Goal: Browse casually: Explore the website without a specific task or goal

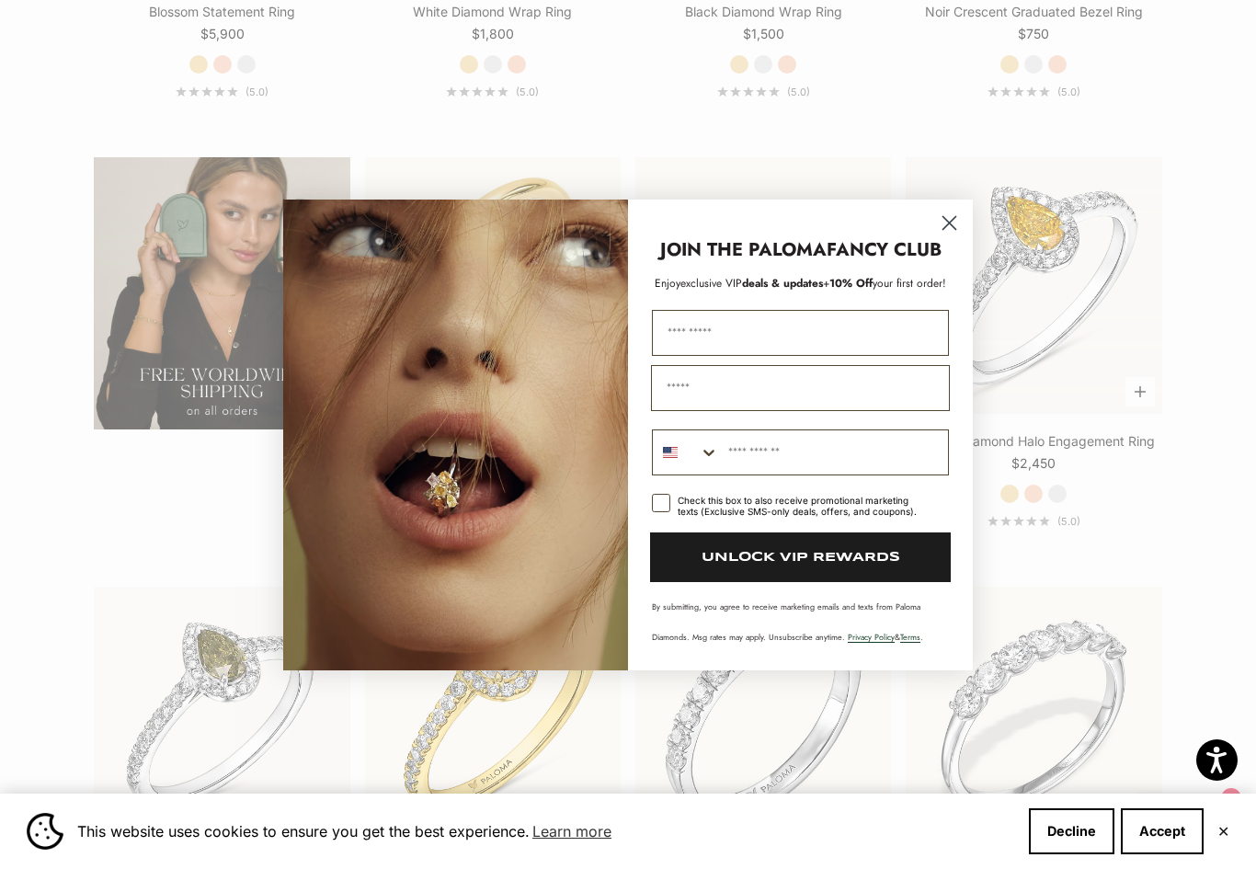
scroll to position [3141, 0]
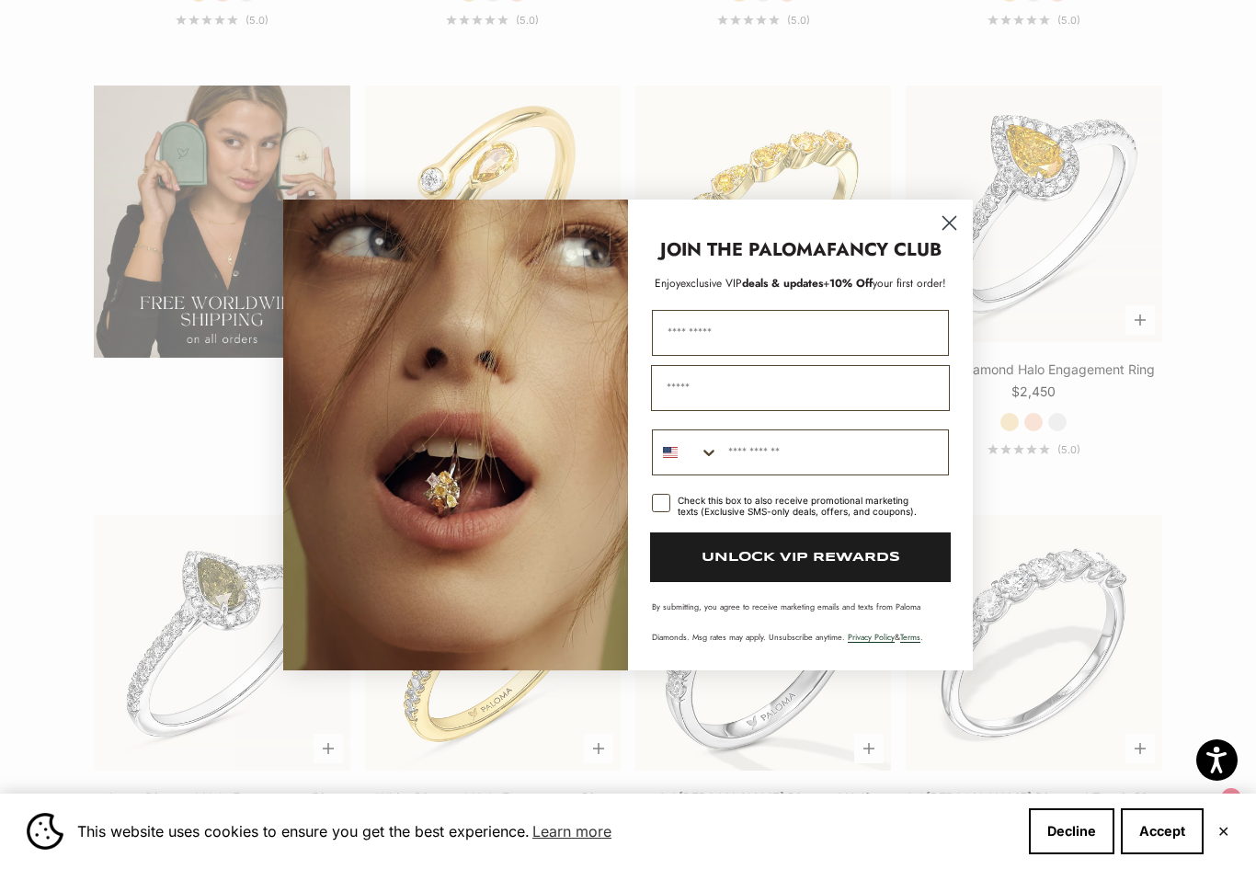
click at [961, 233] on circle "Close dialog" at bounding box center [949, 222] width 30 height 30
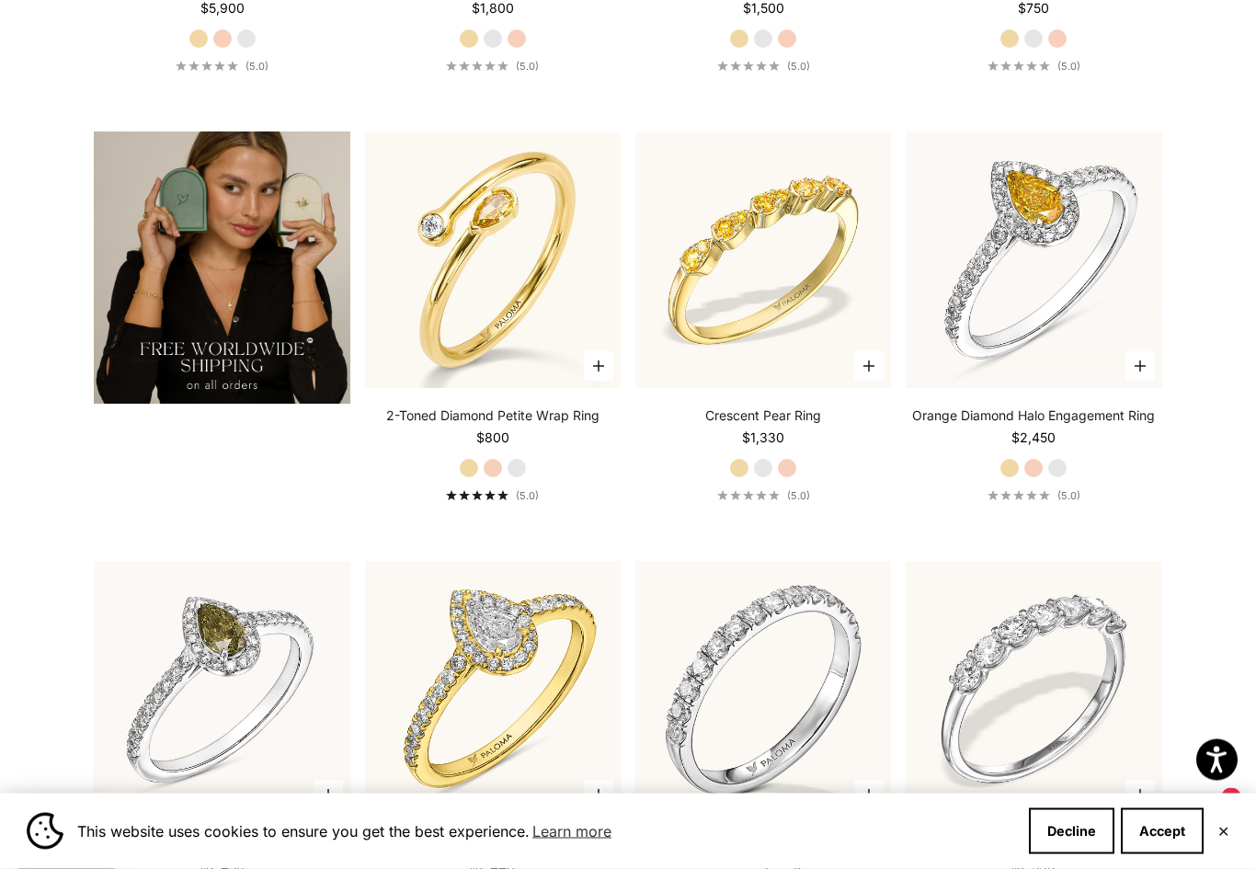
scroll to position [3089, 0]
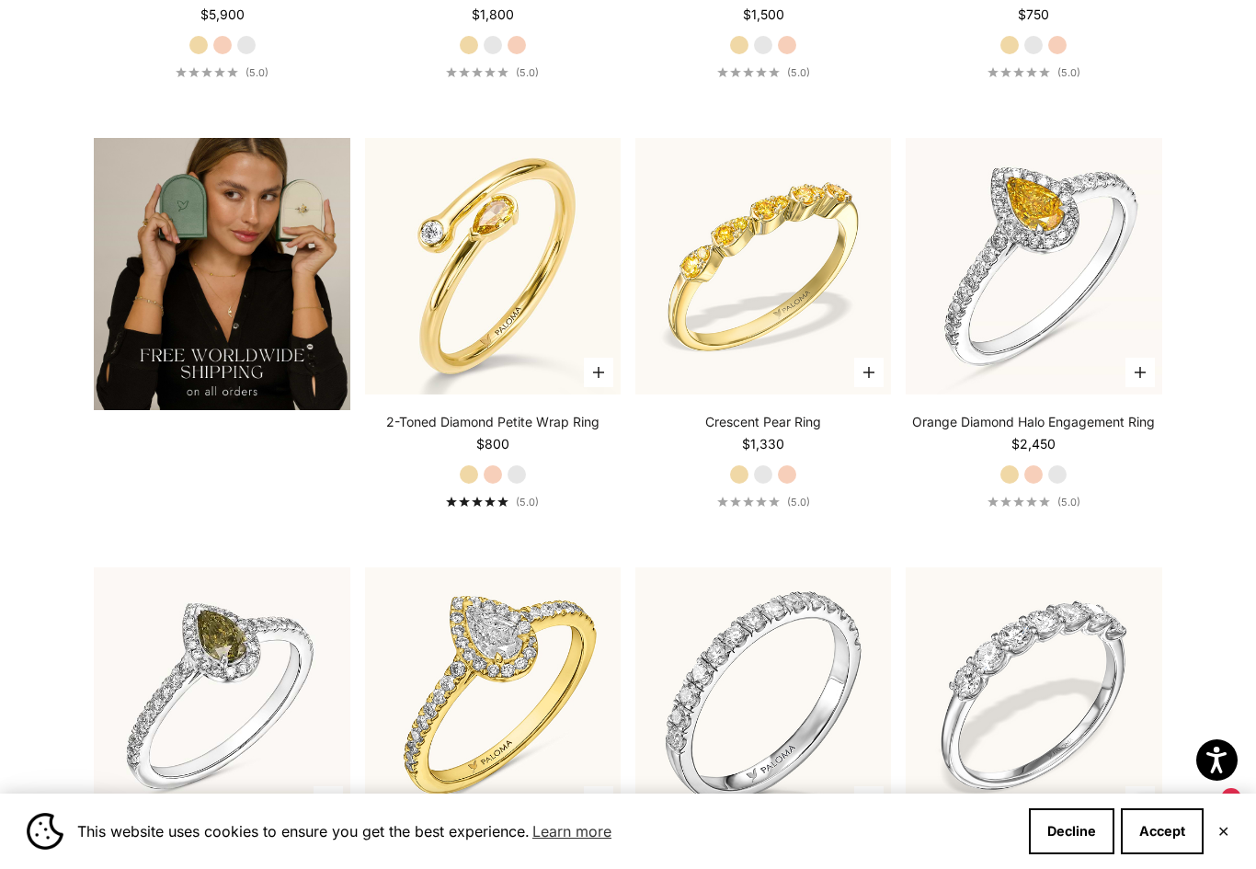
click at [1057, 224] on img at bounding box center [1033, 266] width 281 height 281
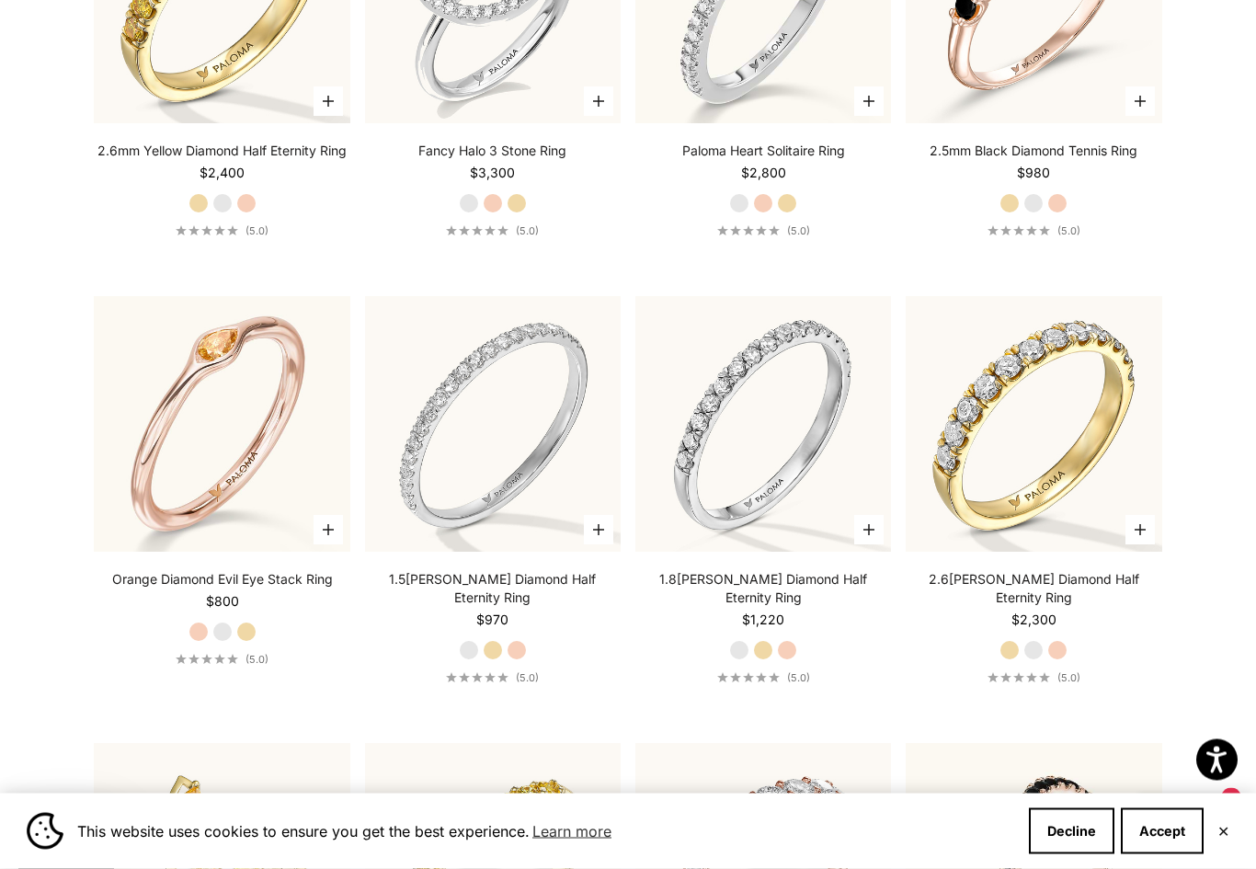
scroll to position [5093, 0]
click at [498, 640] on label "Yellow Gold" at bounding box center [493, 650] width 20 height 20
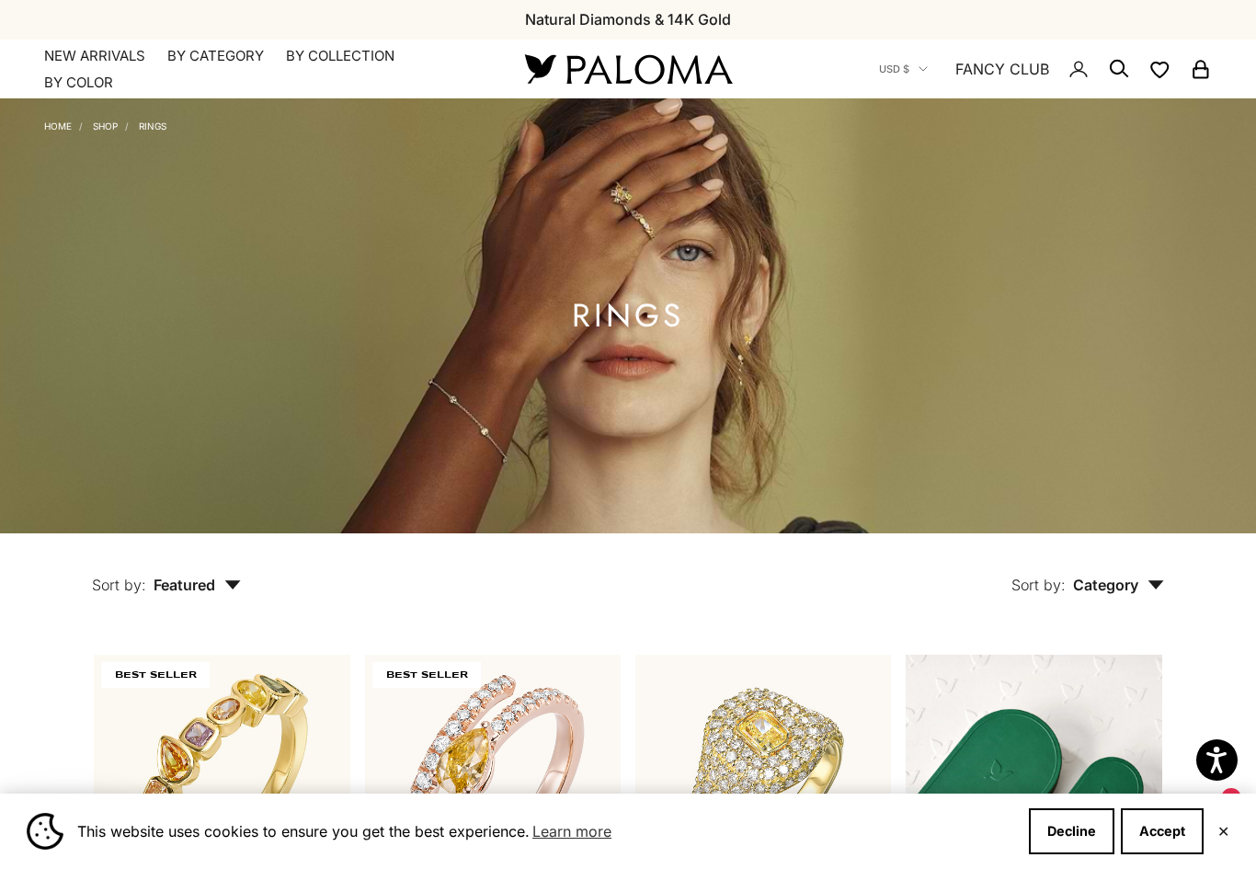
scroll to position [0, 0]
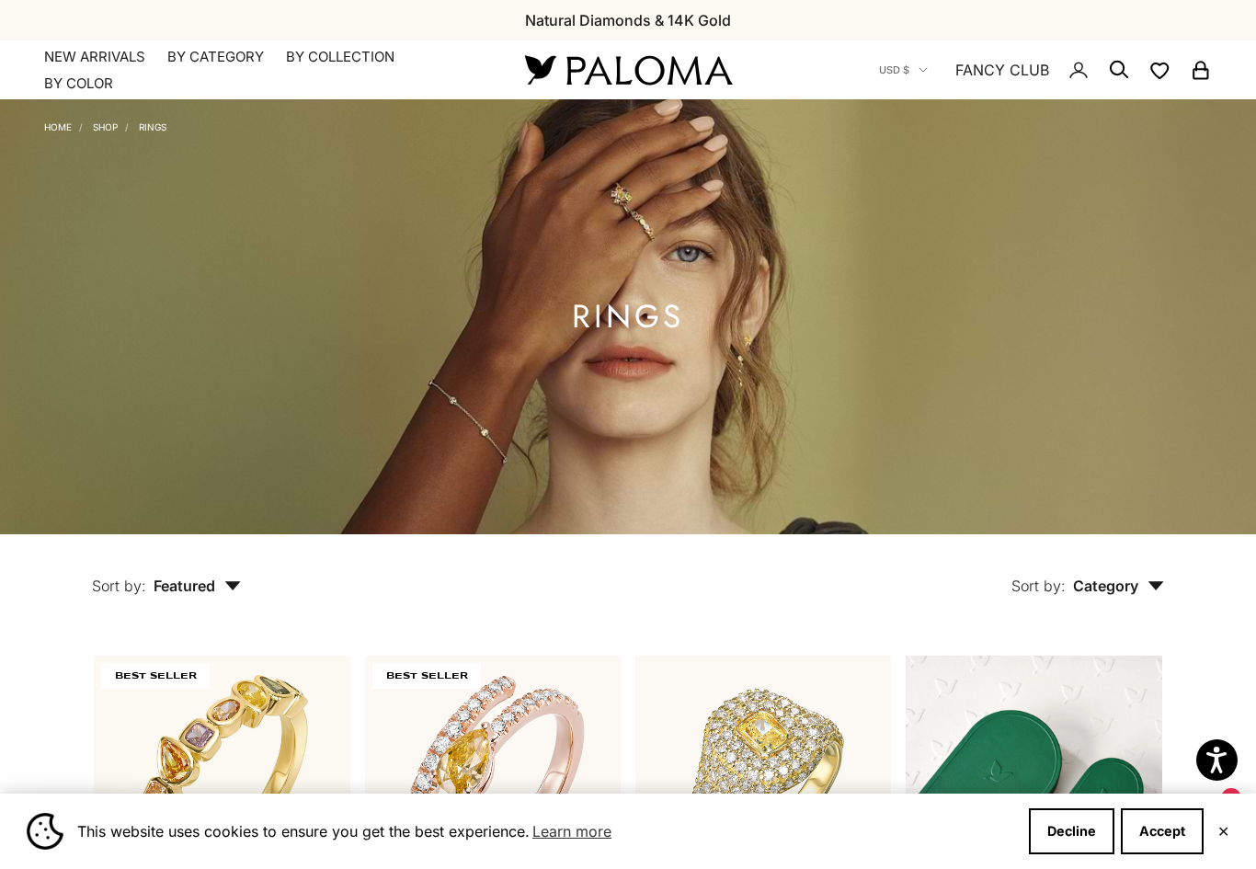
click at [124, 50] on link "NEW ARRIVALS" at bounding box center [94, 57] width 101 height 18
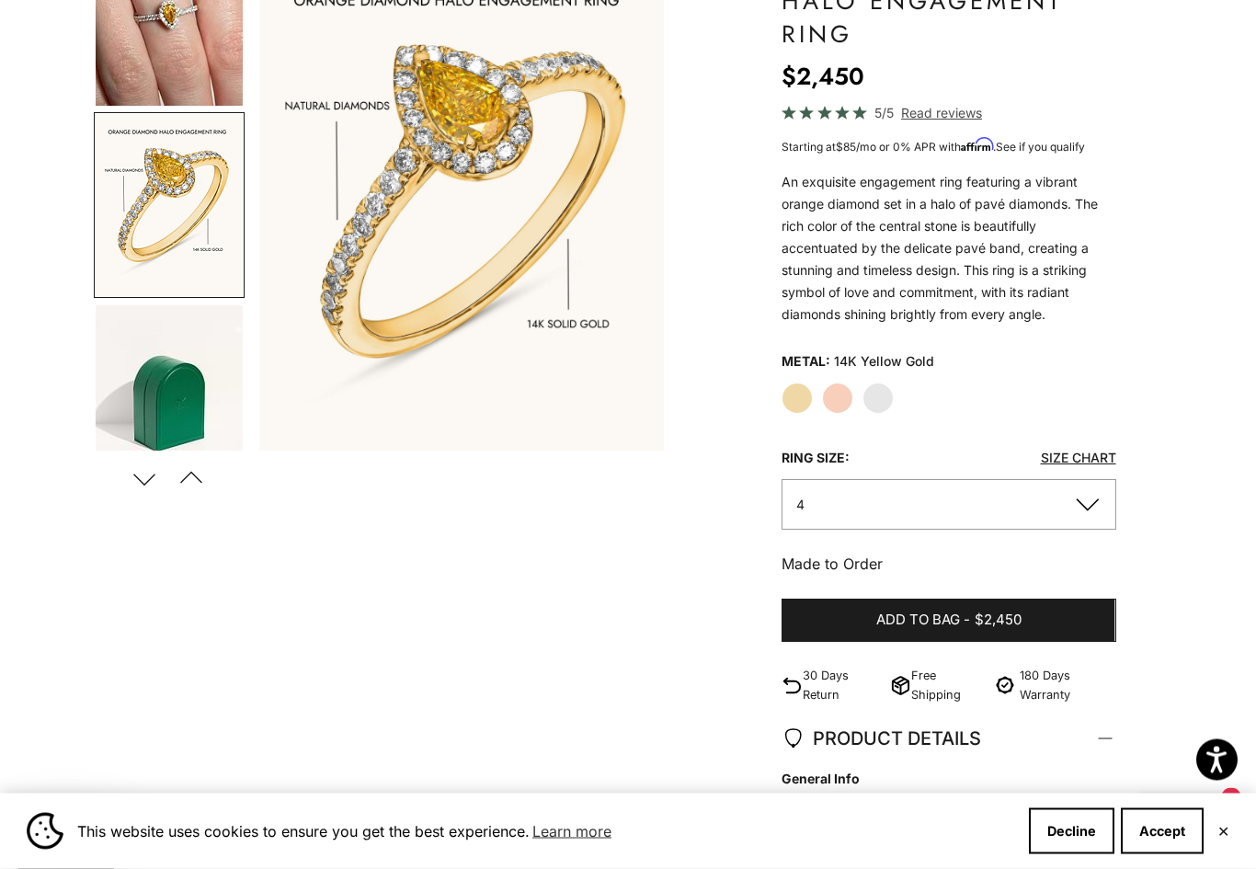
click at [885, 389] on label "White Gold" at bounding box center [877, 398] width 31 height 31
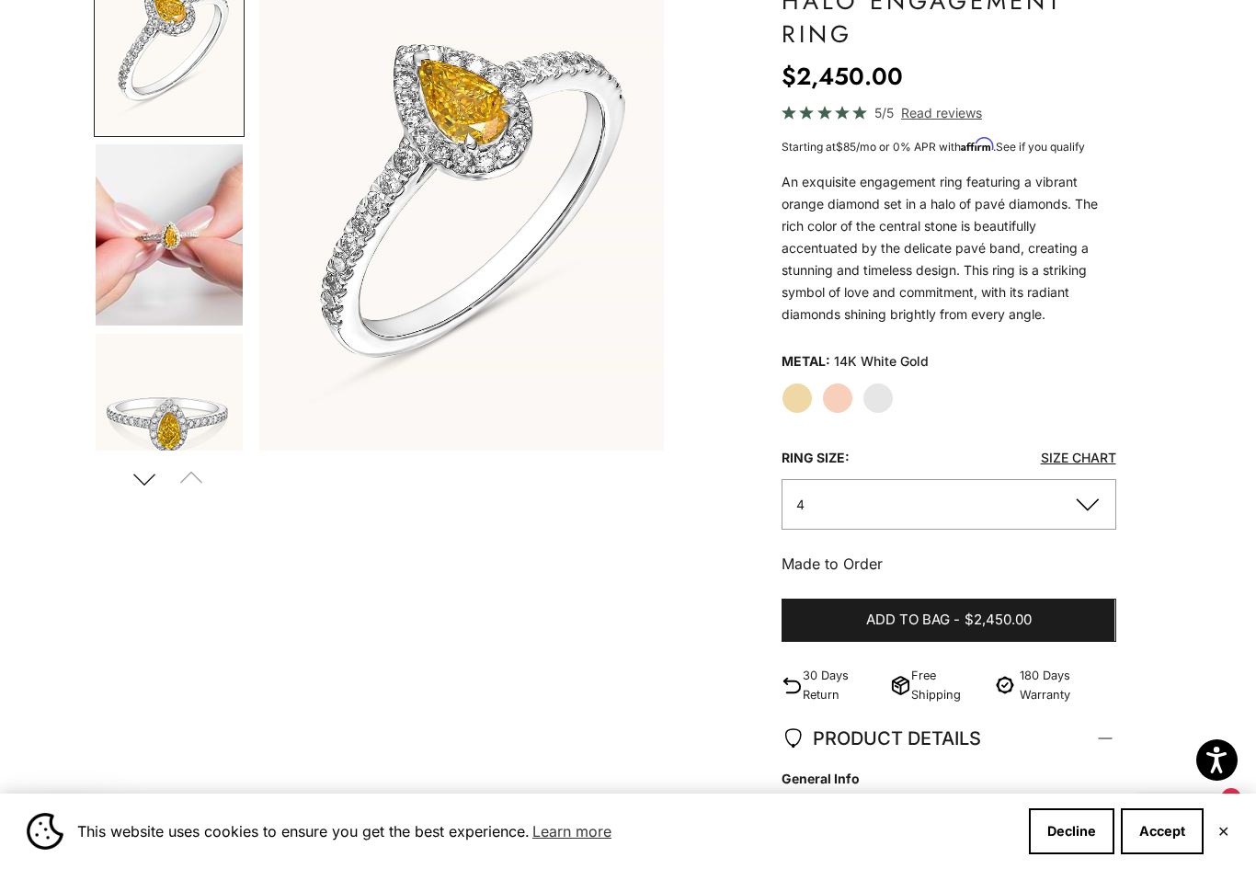
click at [873, 510] on button "4" at bounding box center [948, 504] width 334 height 51
click at [890, 510] on button "4" at bounding box center [948, 504] width 334 height 51
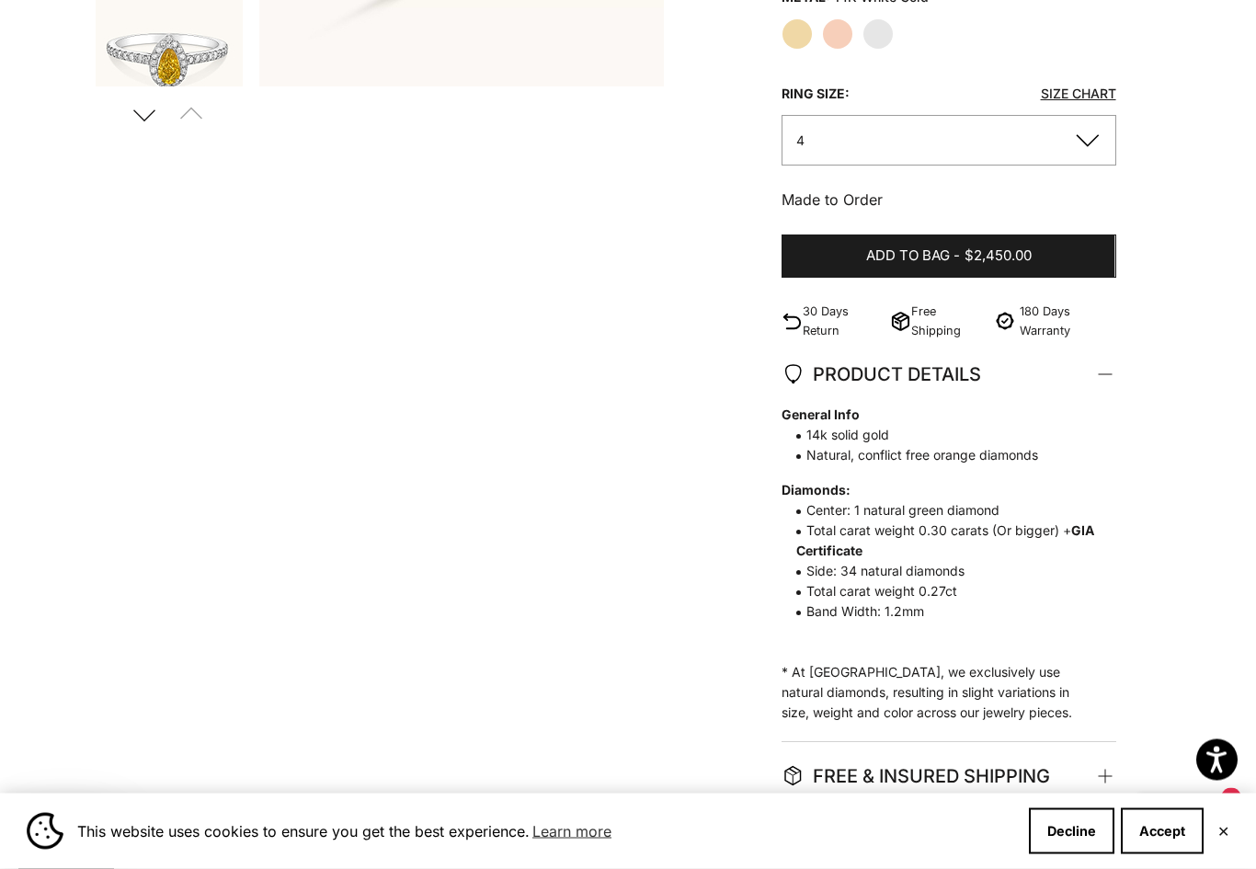
click at [950, 155] on button "4" at bounding box center [948, 141] width 334 height 51
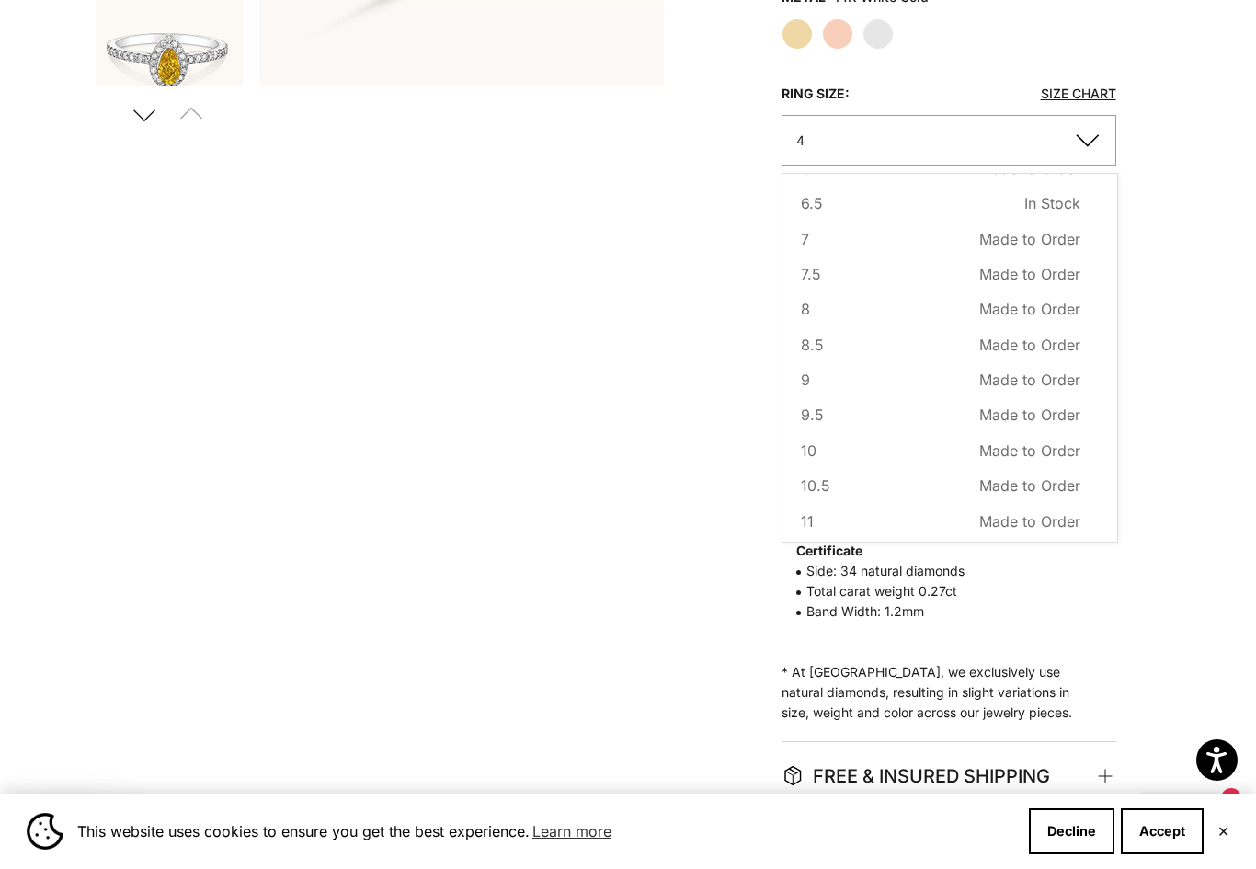
click at [877, 440] on button "10 Made to Order Sold out" at bounding box center [940, 450] width 279 height 24
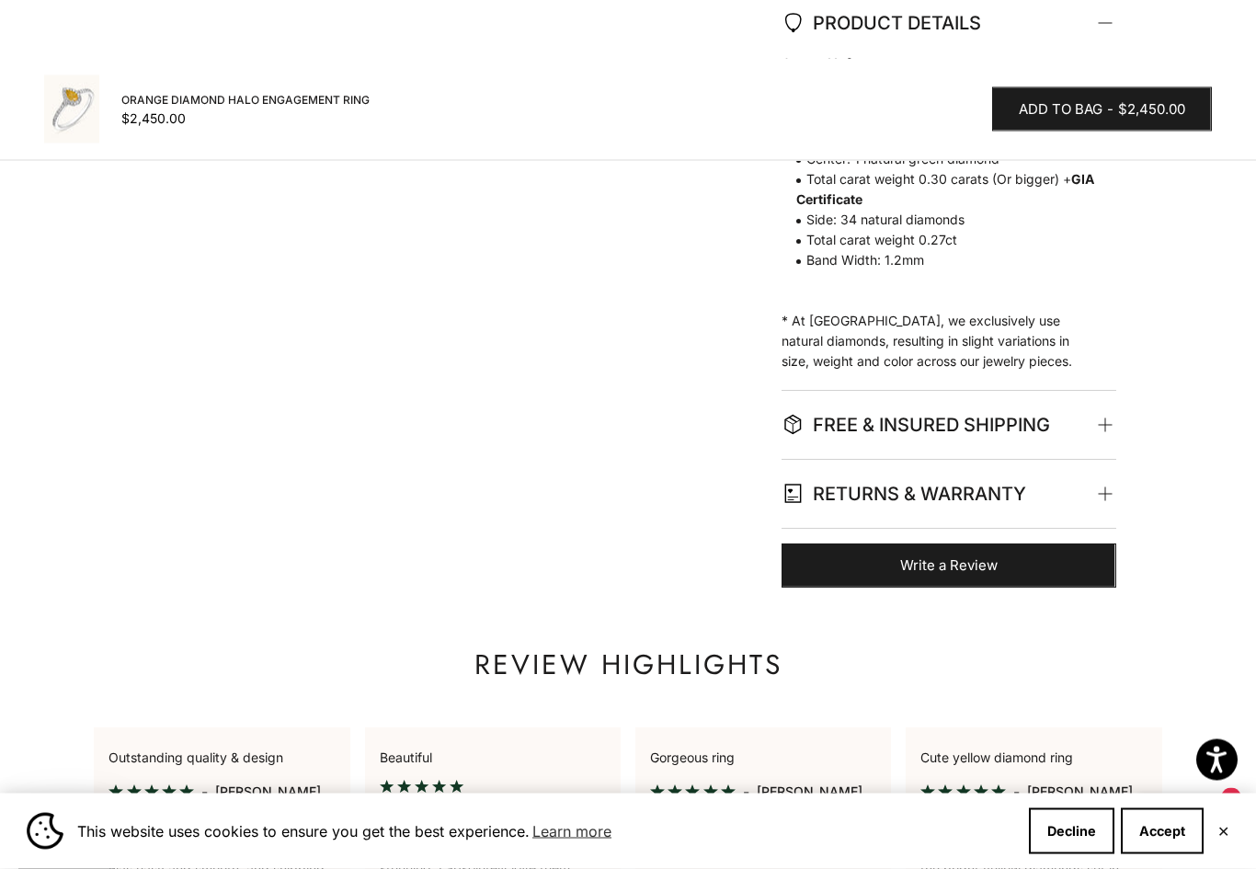
click at [921, 414] on span "FREE & INSURED SHIPPING" at bounding box center [915, 425] width 268 height 31
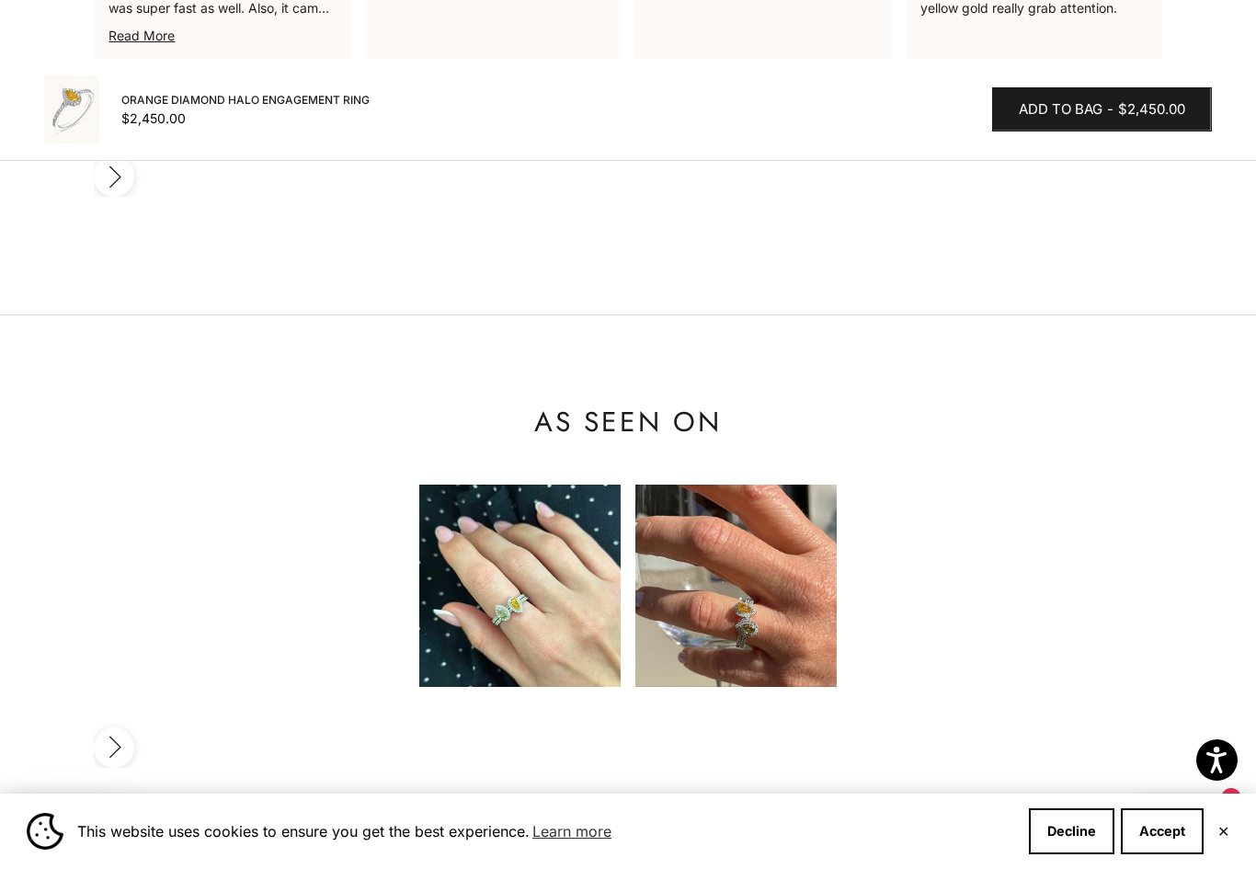
click at [606, 484] on img at bounding box center [519, 584] width 201 height 201
click at [584, 485] on img at bounding box center [519, 584] width 201 height 201
click at [535, 531] on img at bounding box center [519, 584] width 201 height 201
click at [440, 484] on img at bounding box center [519, 584] width 201 height 201
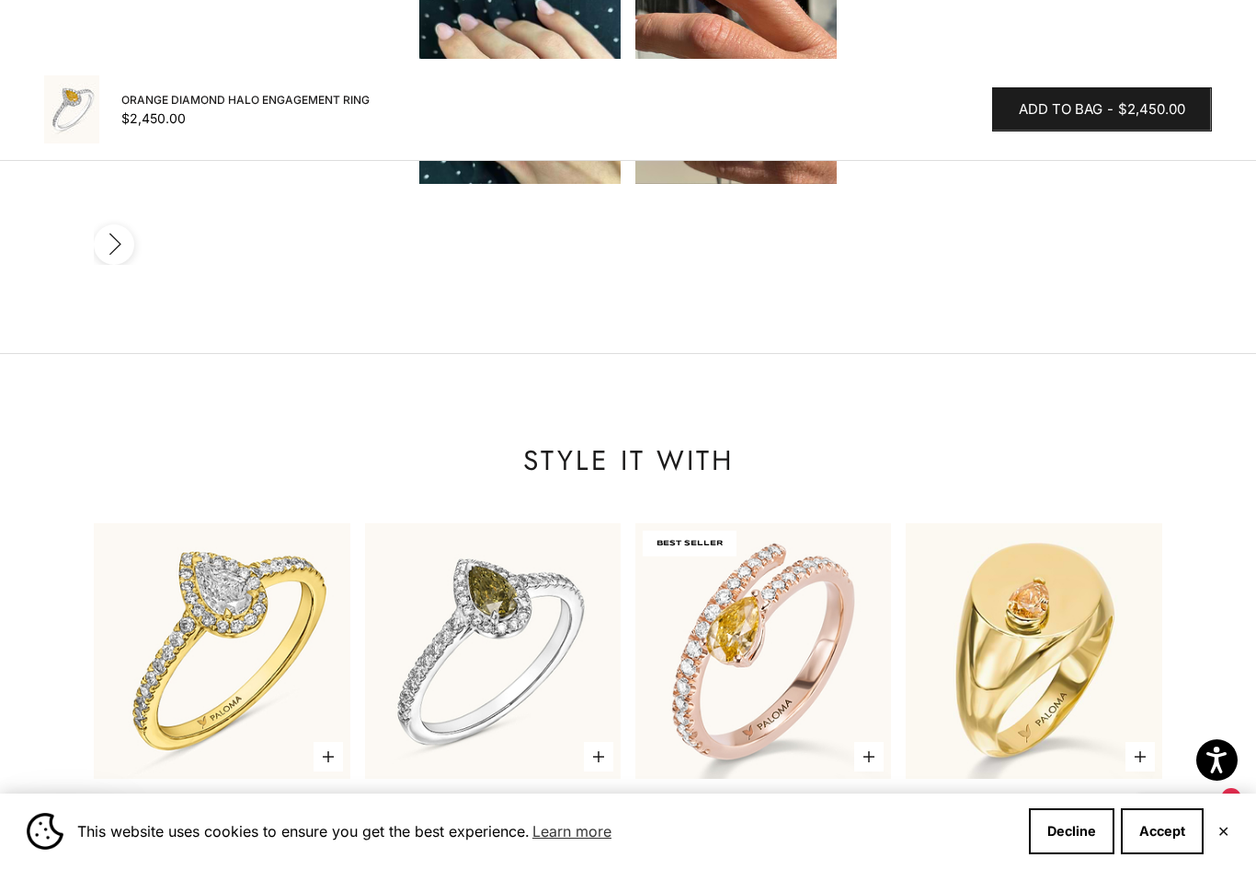
scroll to position [2780, 0]
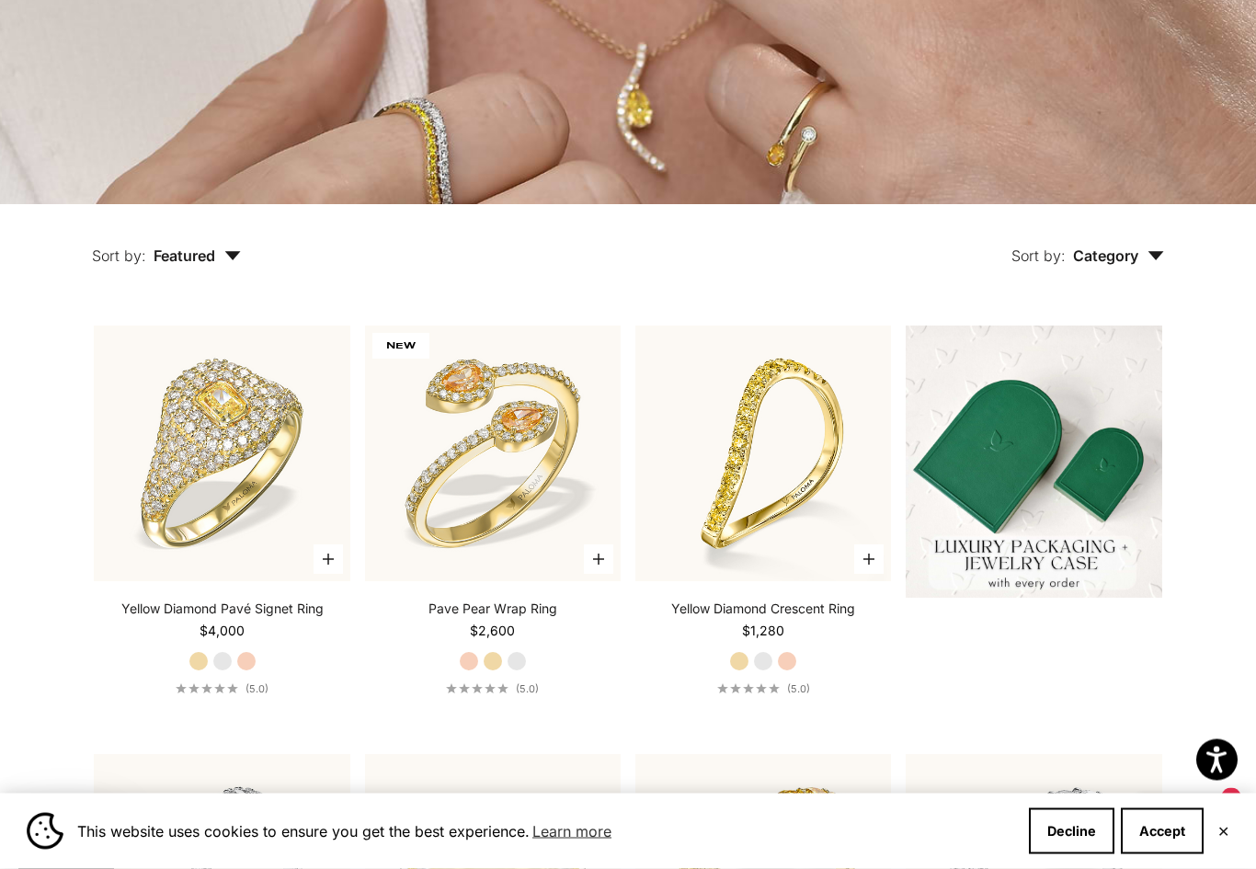
scroll to position [330, 0]
click at [790, 370] on img at bounding box center [762, 453] width 281 height 281
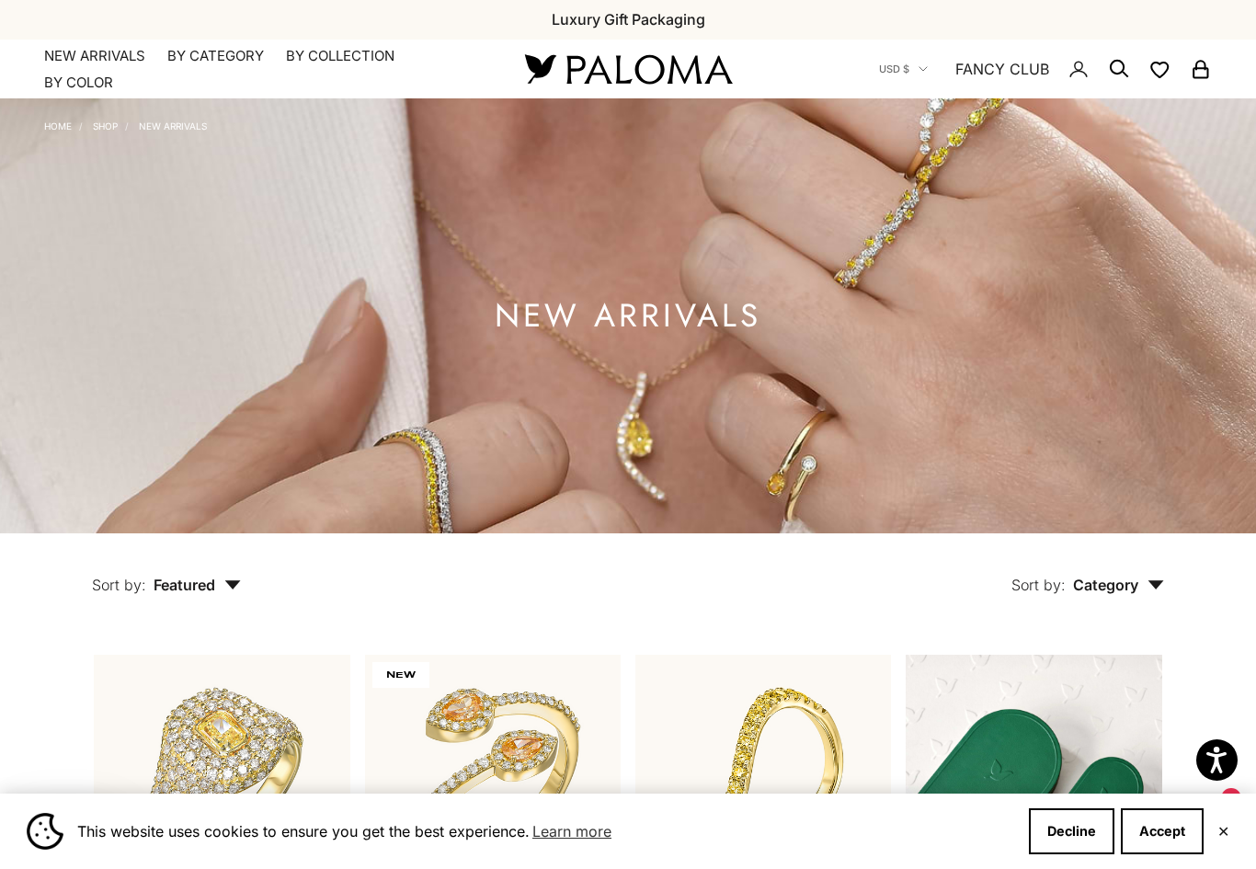
scroll to position [0, 0]
click at [228, 58] on summary "By Category" at bounding box center [215, 57] width 97 height 18
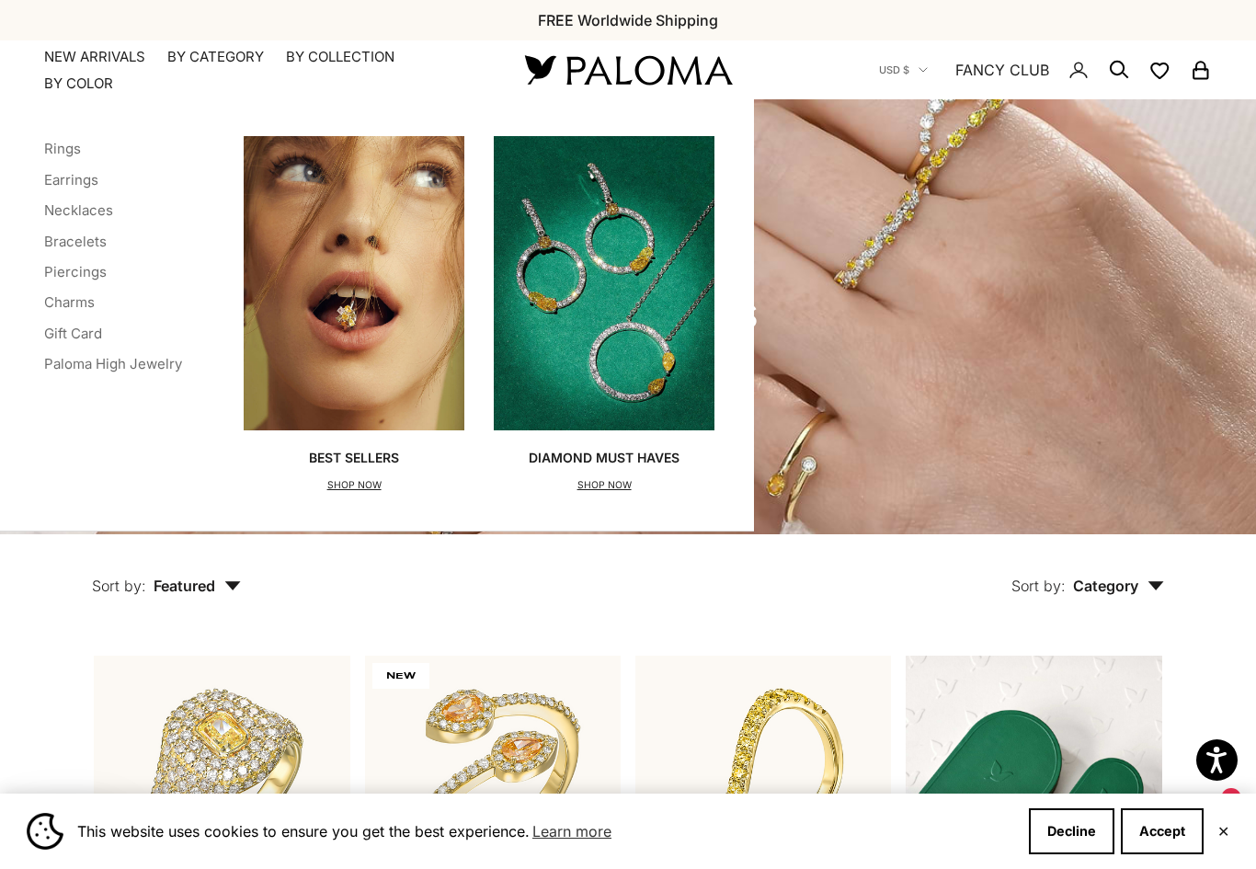
click at [81, 234] on link "Bracelets" at bounding box center [75, 241] width 63 height 17
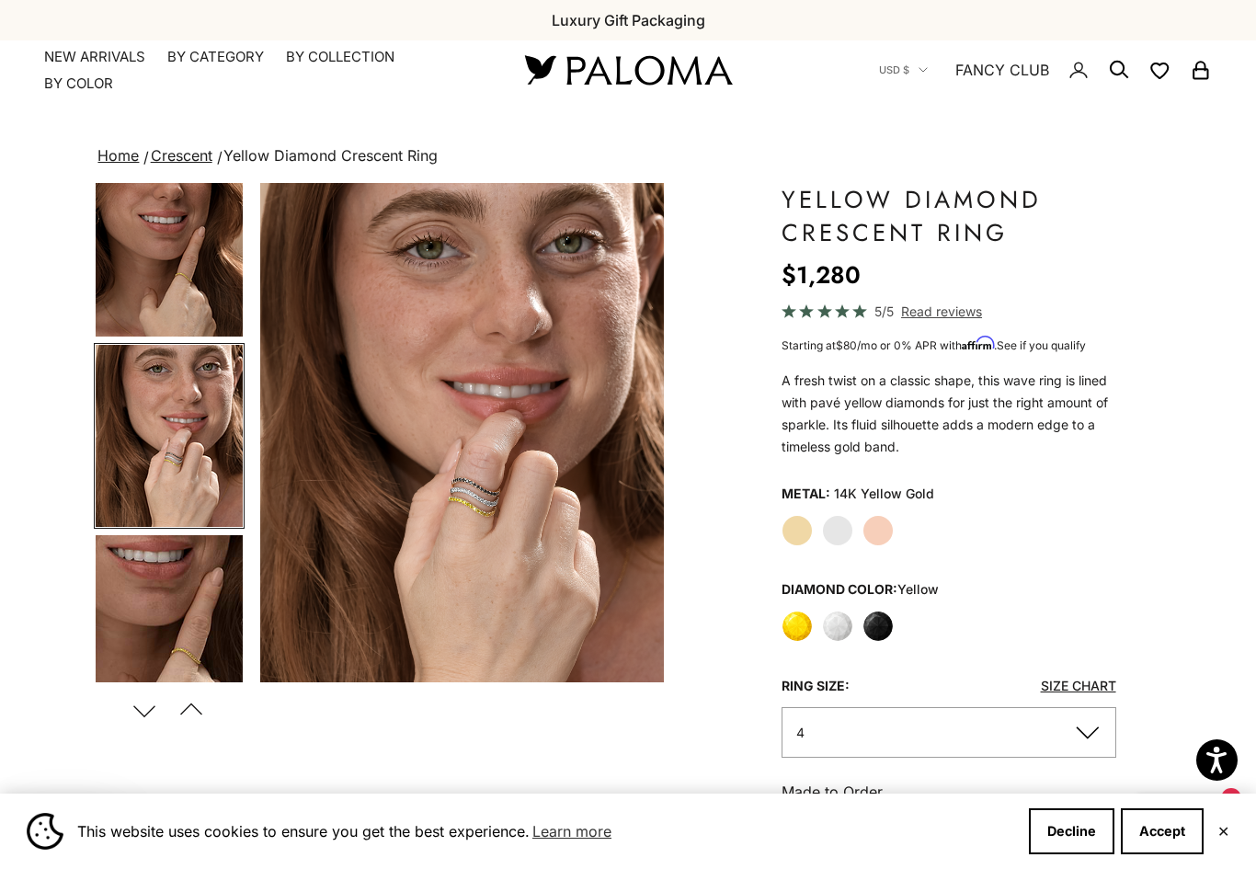
scroll to position [0, 853]
click at [533, 353] on img "Item 5 of 14" at bounding box center [461, 432] width 404 height 499
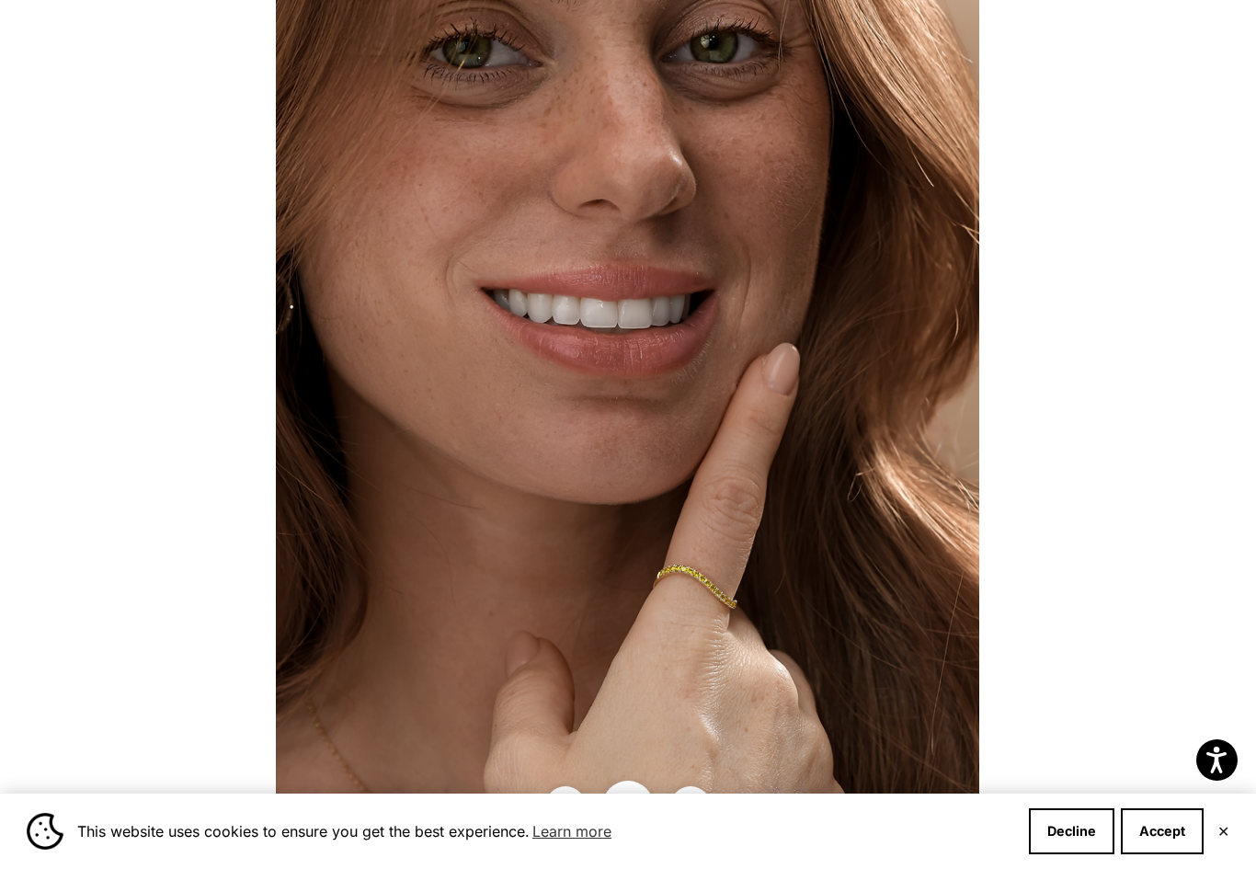
click at [642, 784] on button "Close gallery" at bounding box center [627, 805] width 51 height 51
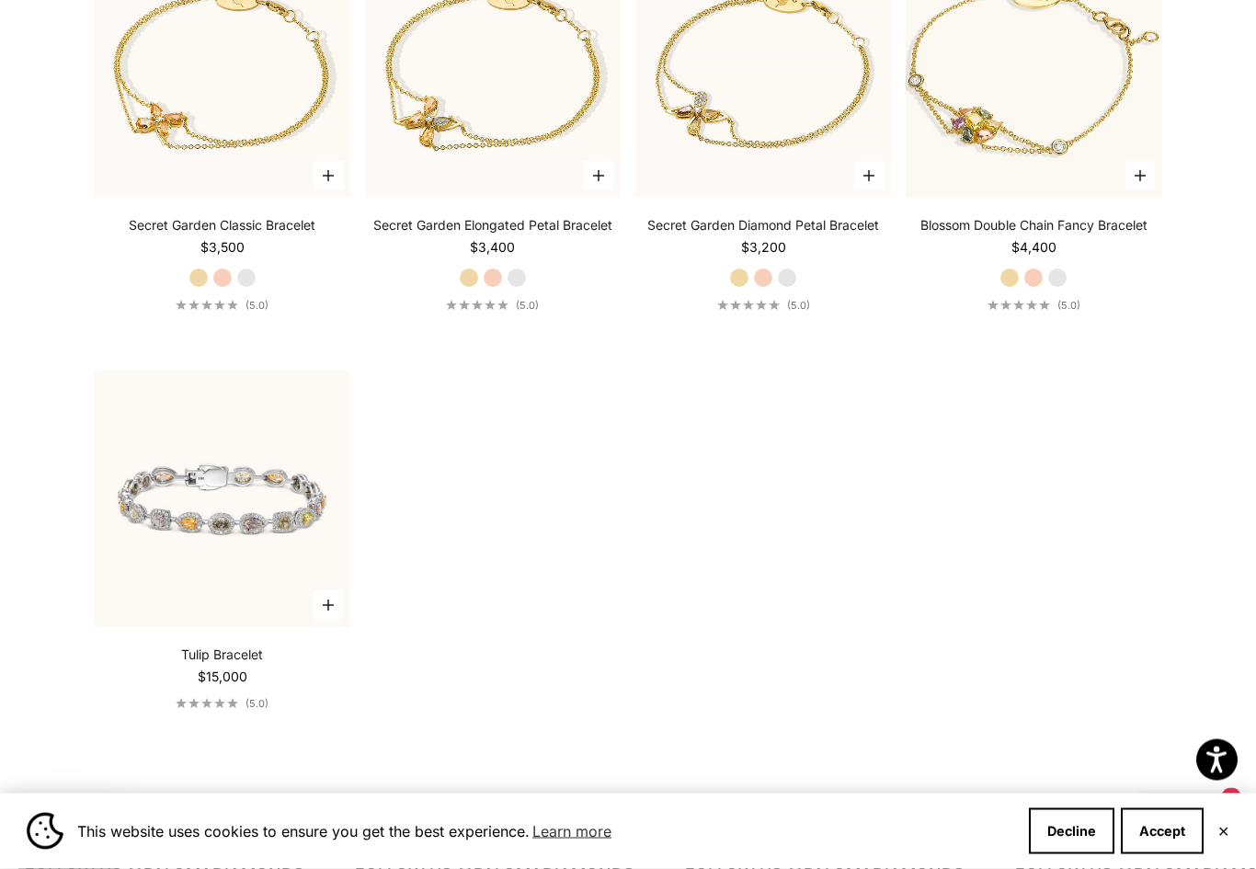
scroll to position [1142, 0]
click at [283, 443] on img at bounding box center [222, 498] width 281 height 281
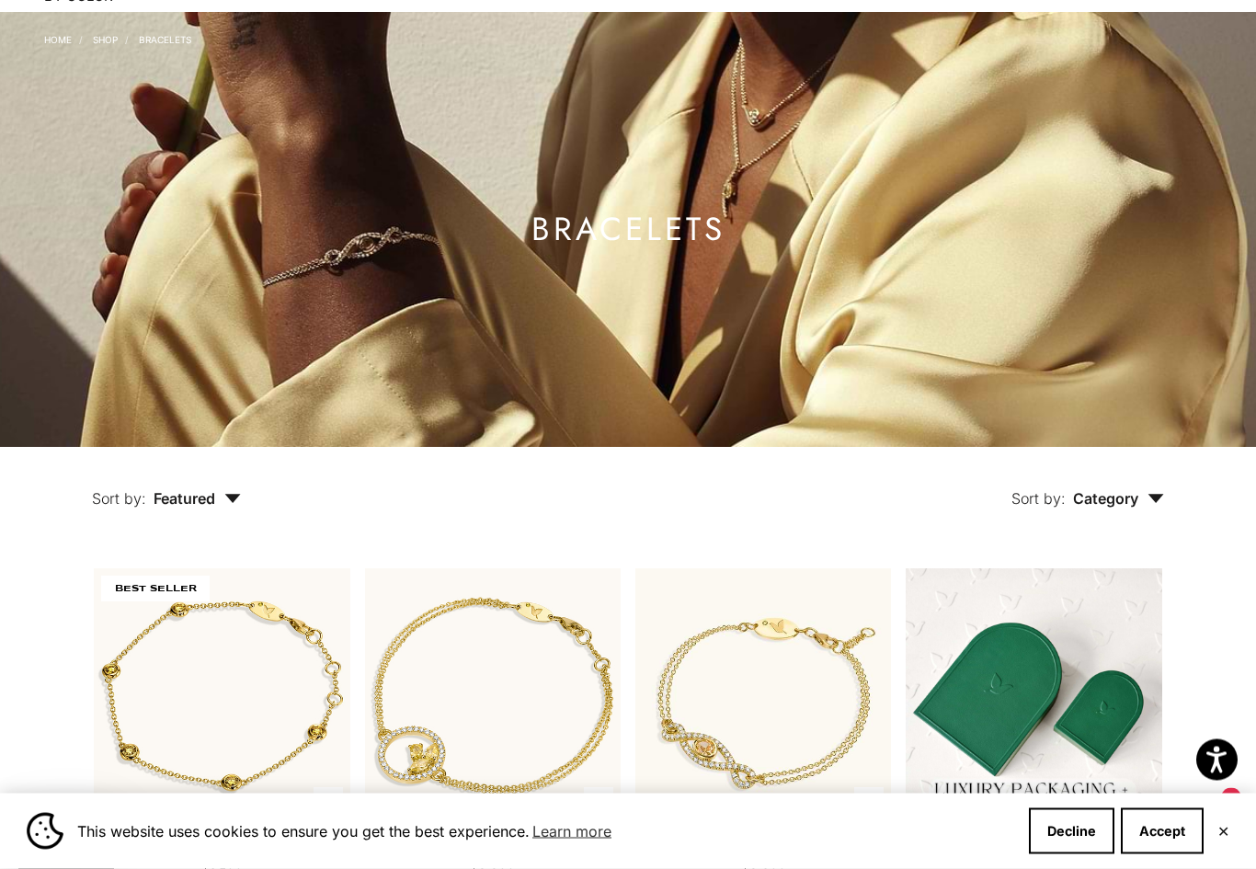
scroll to position [0, 0]
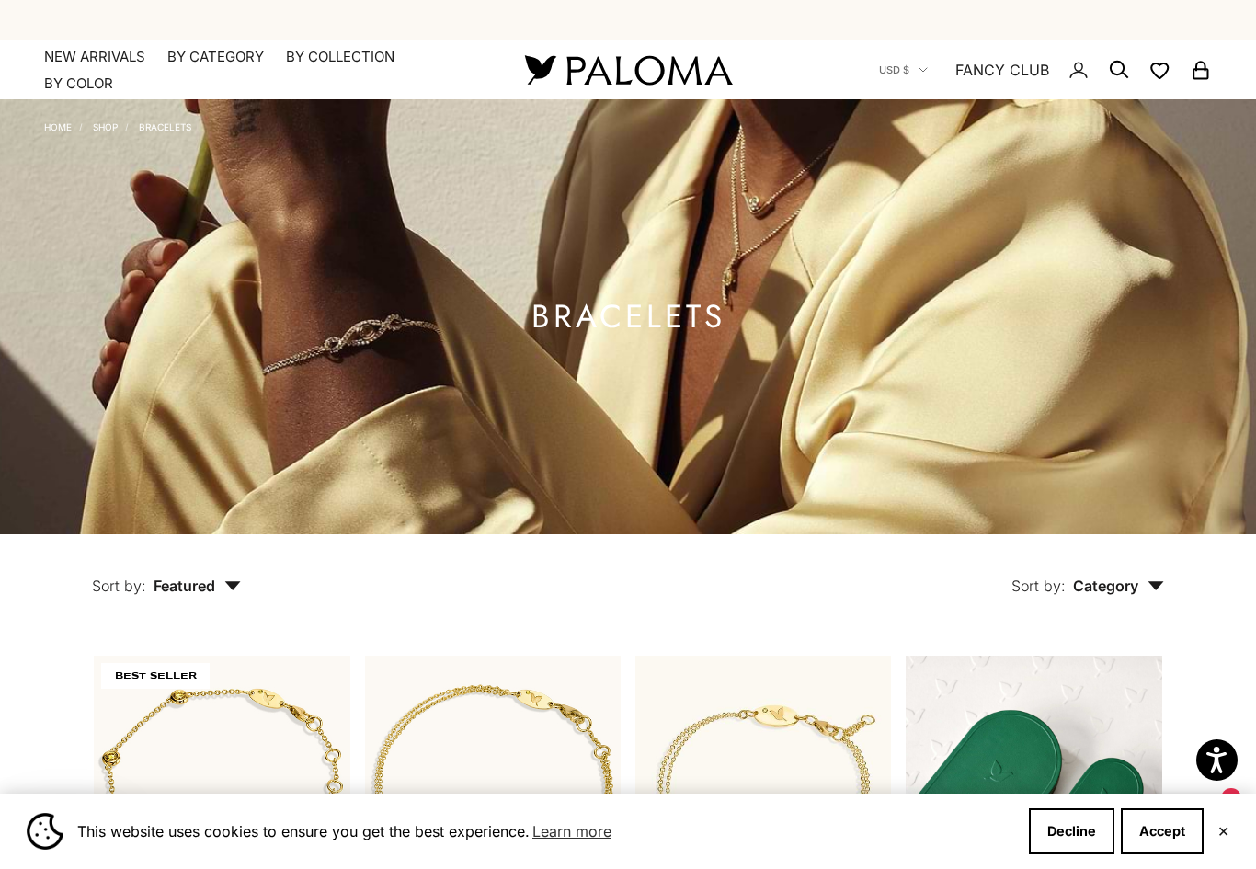
click at [199, 53] on summary "By Category" at bounding box center [215, 57] width 97 height 18
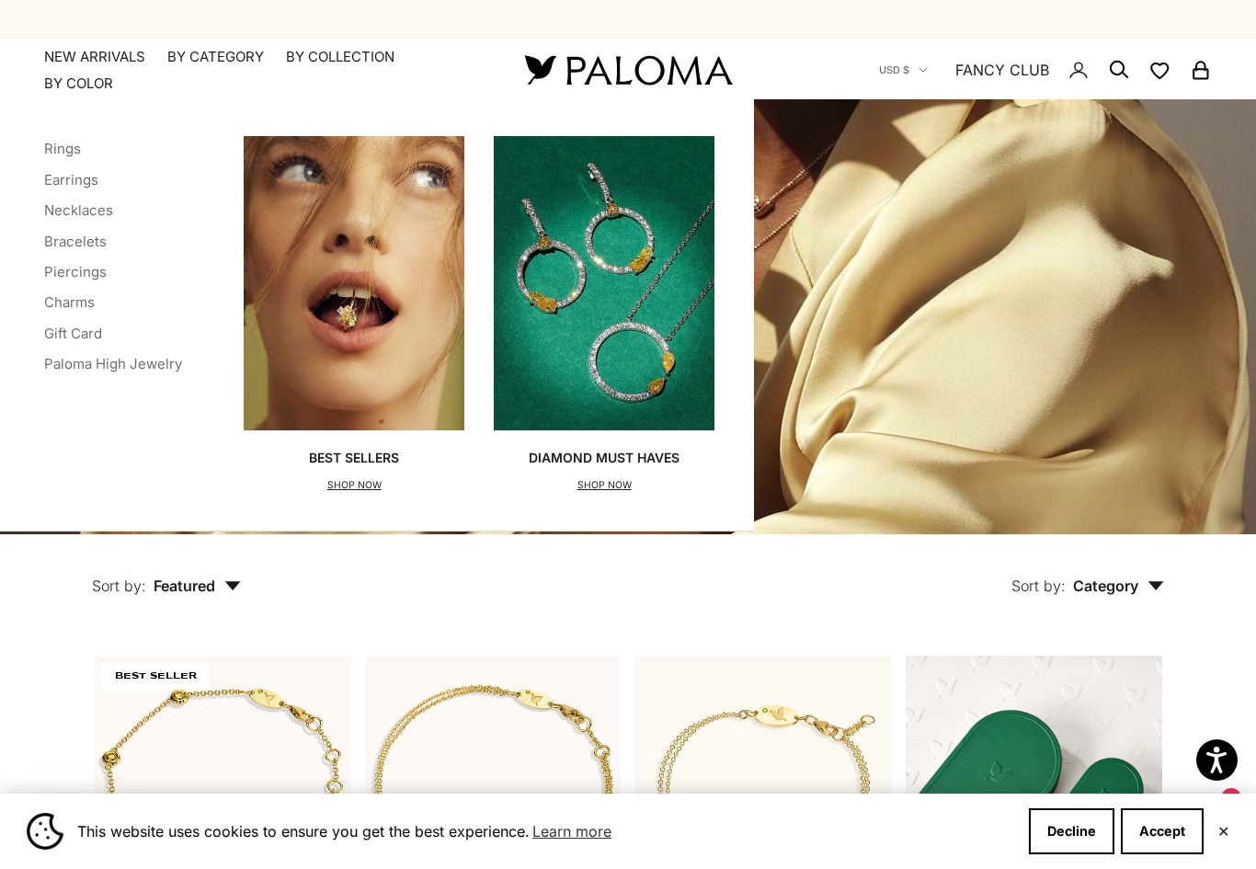
click at [97, 216] on link "Necklaces" at bounding box center [78, 209] width 69 height 17
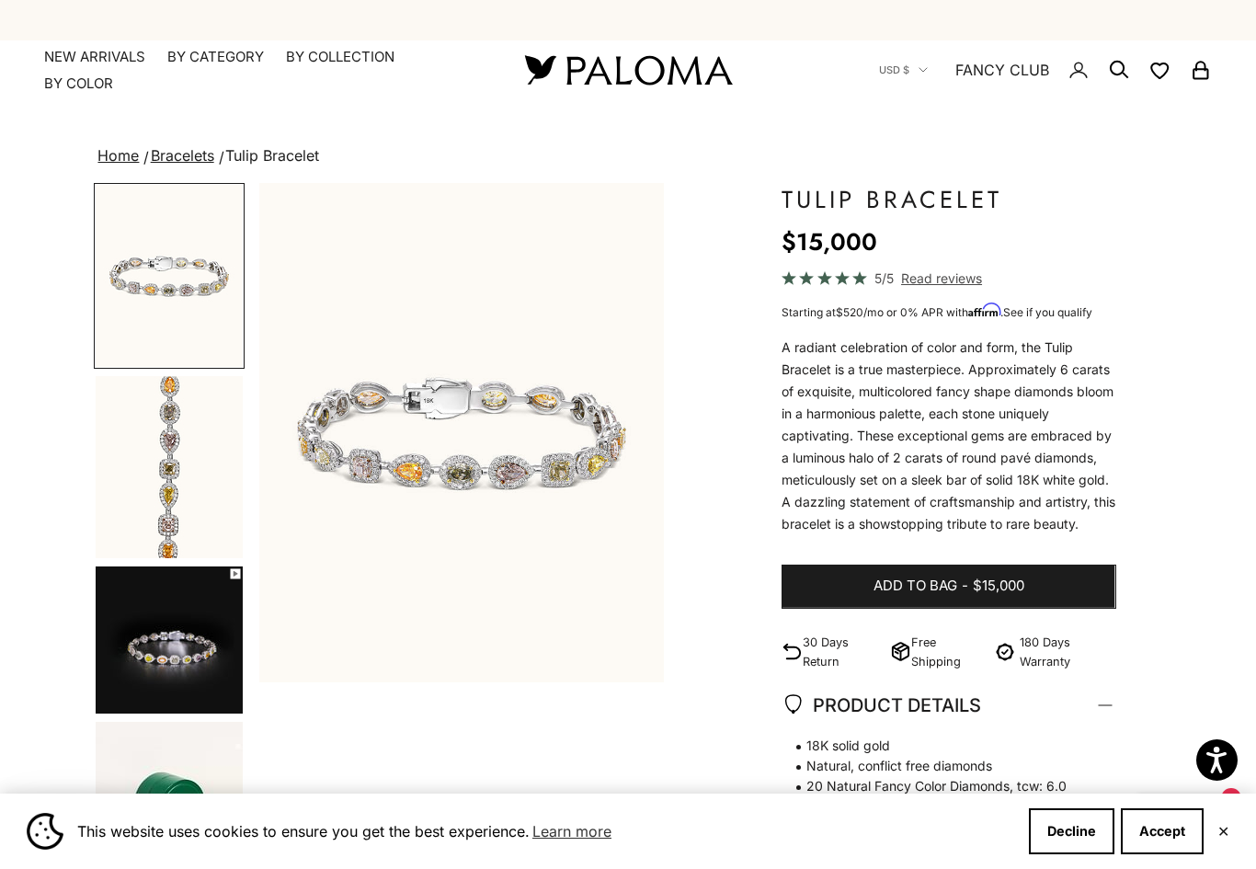
click at [623, 381] on img "Item 1 of 7" at bounding box center [461, 432] width 404 height 499
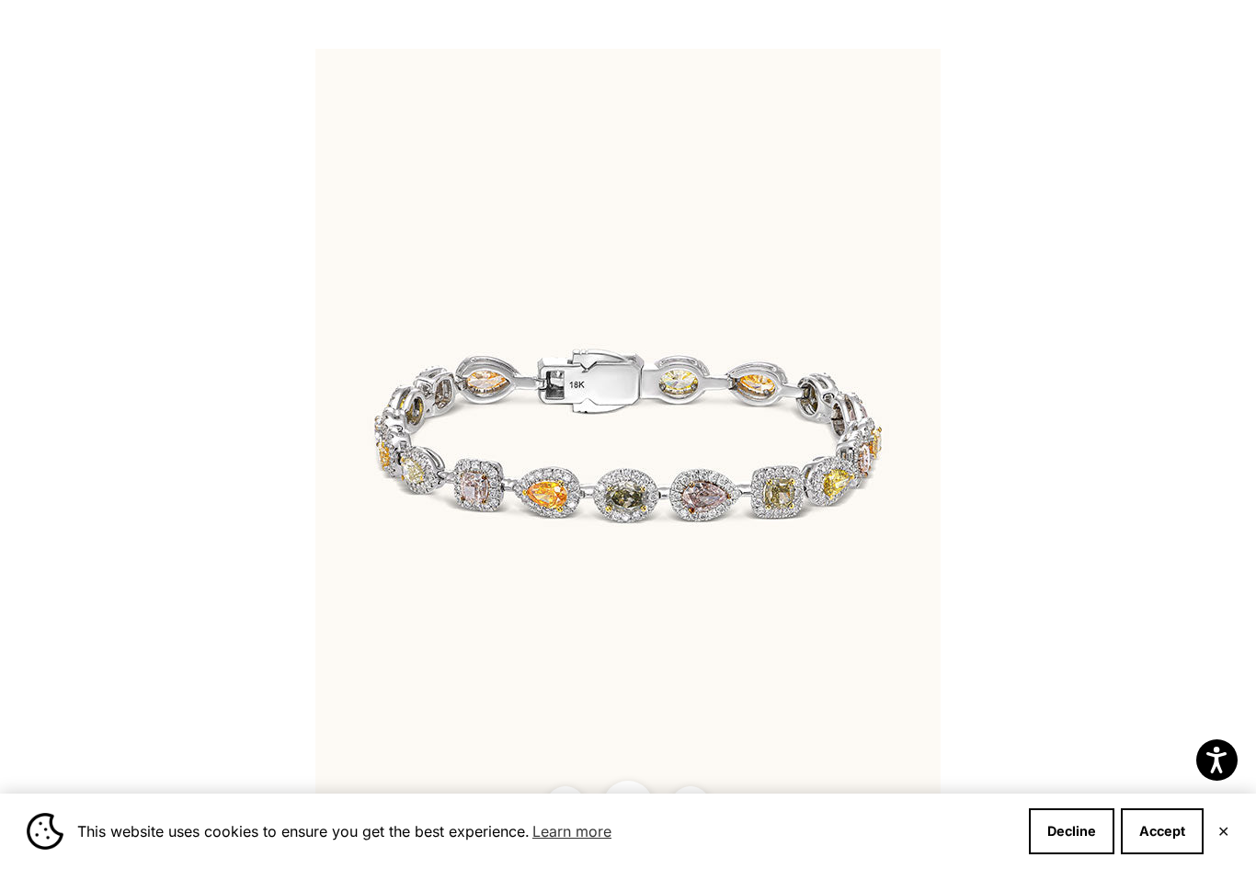
click at [643, 786] on button "Close gallery" at bounding box center [627, 805] width 51 height 51
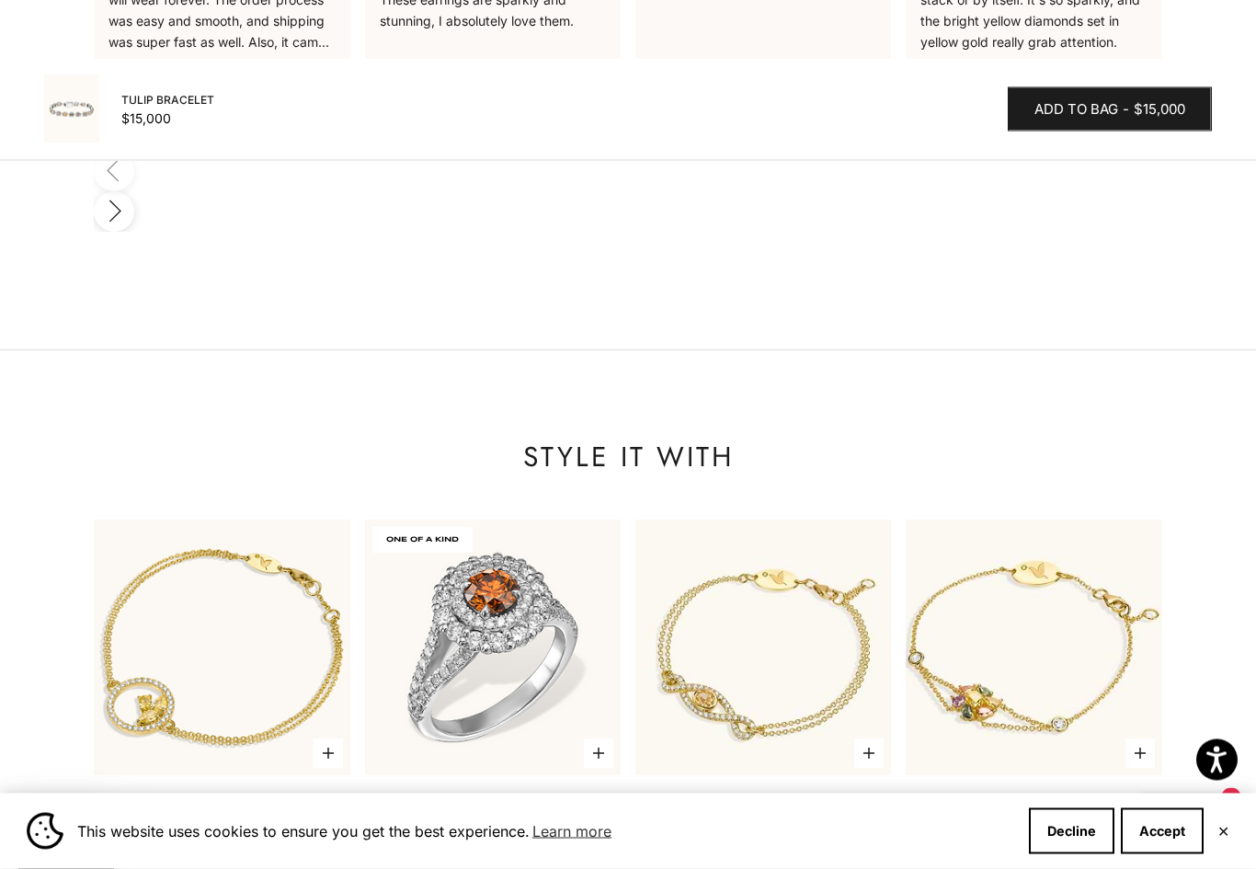
scroll to position [1790, 0]
click at [995, 506] on video "#YellowGold\a#RoseGold\a#WhiteGold" at bounding box center [1033, 646] width 281 height 281
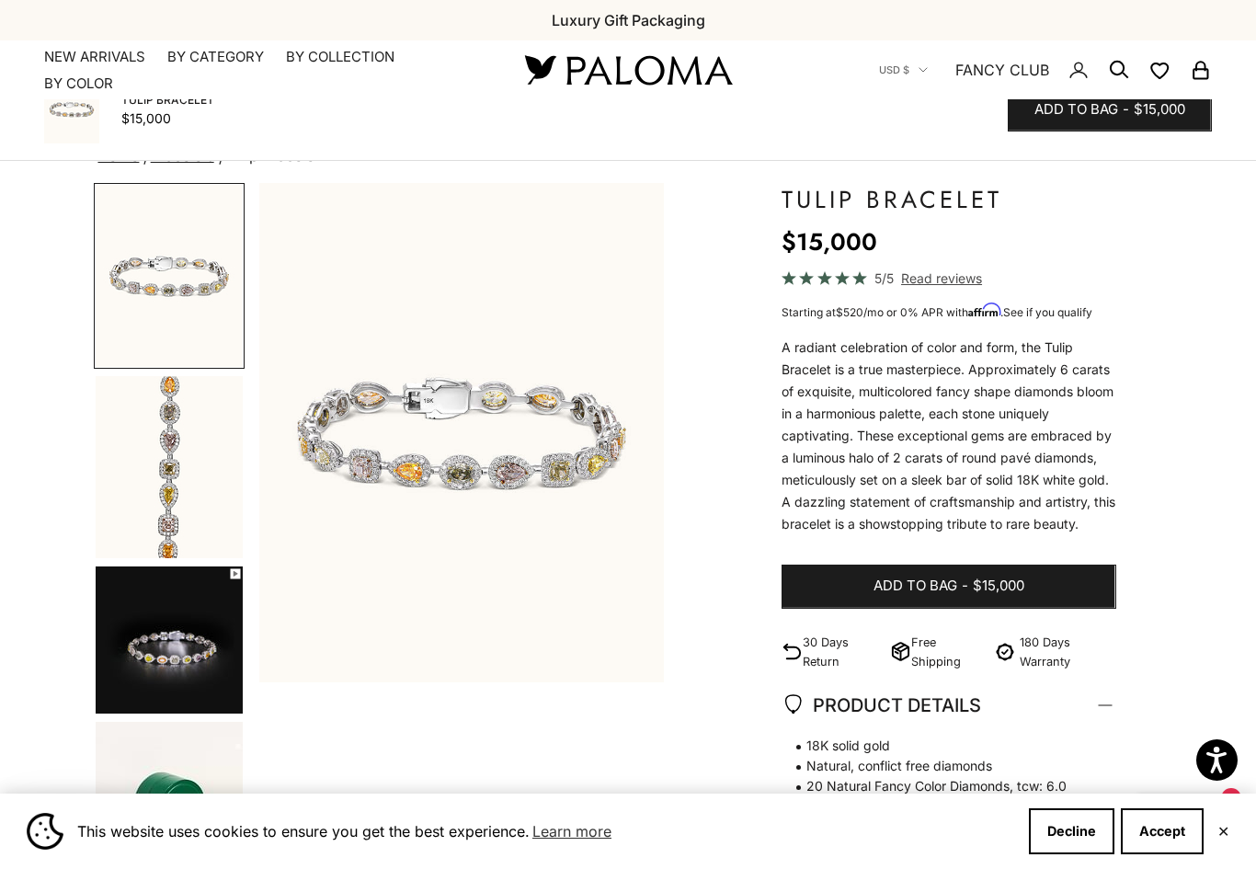
scroll to position [1823, 0]
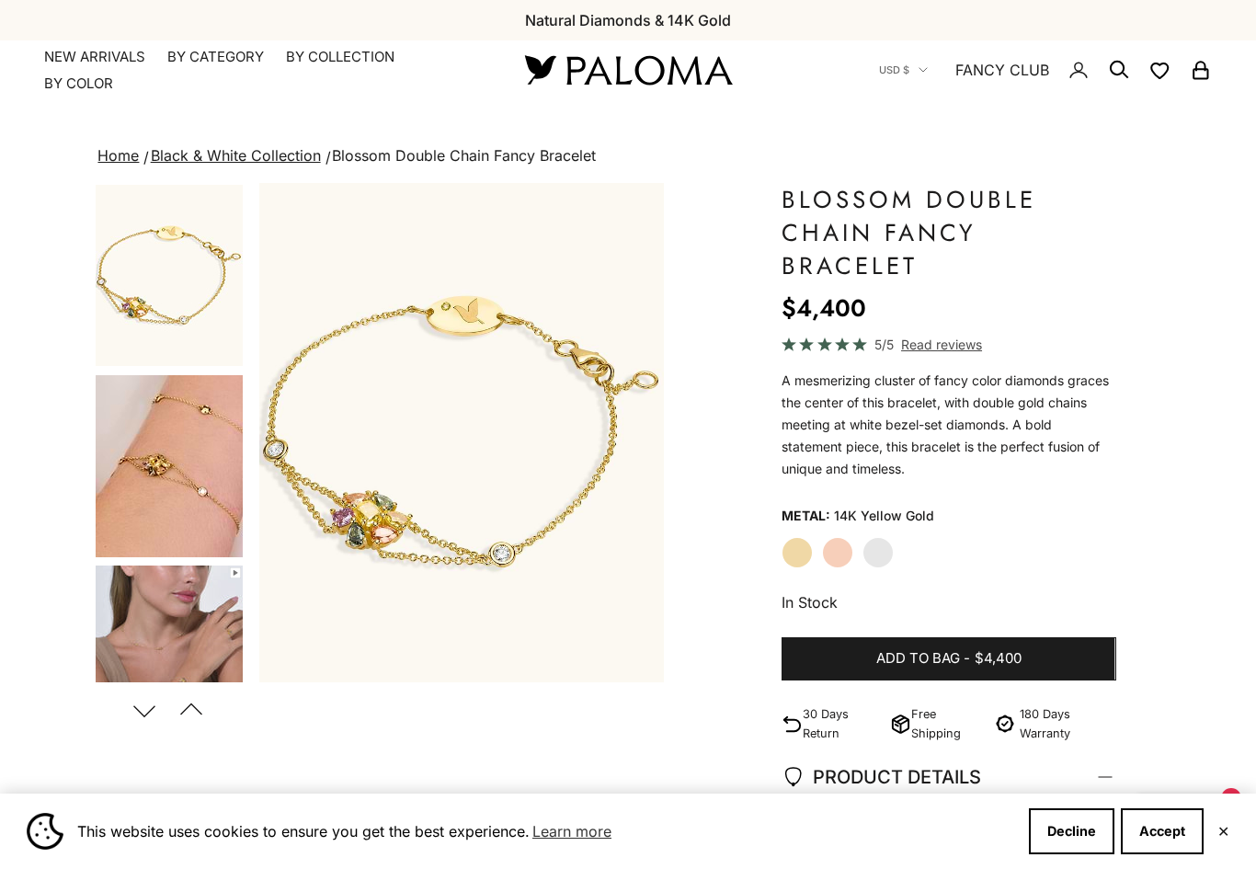
scroll to position [0, 1280]
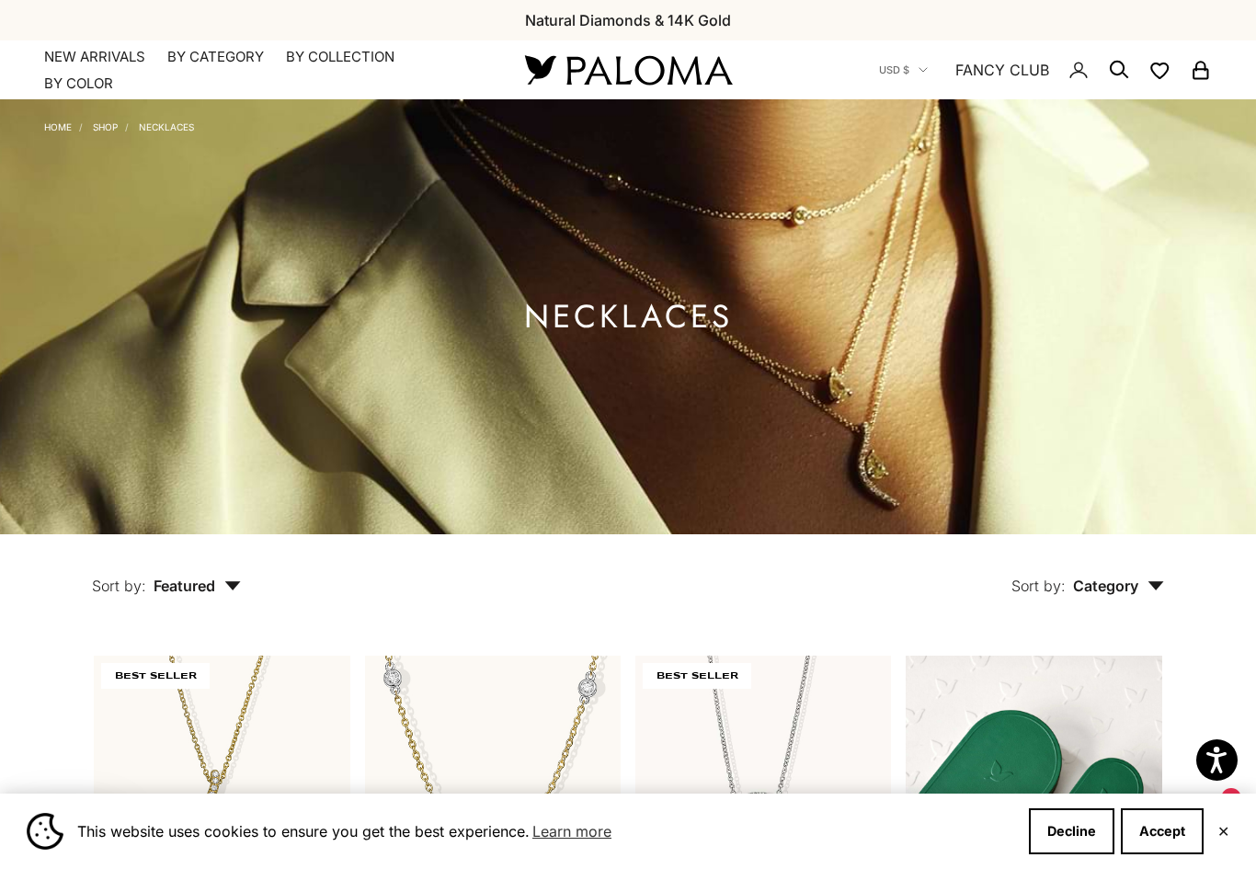
click at [199, 48] on summary "By Category" at bounding box center [215, 57] width 97 height 18
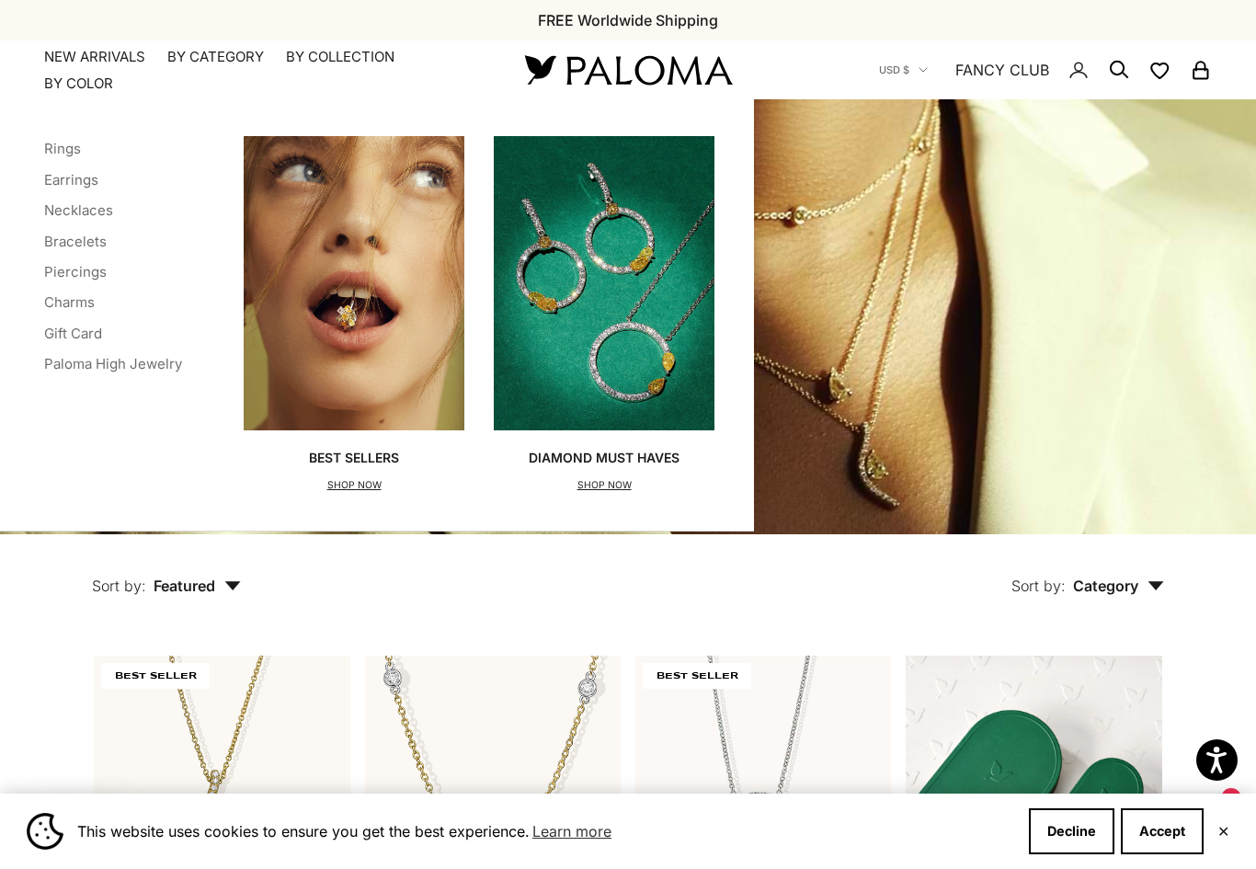
click at [74, 304] on link "Charms" at bounding box center [69, 301] width 51 height 17
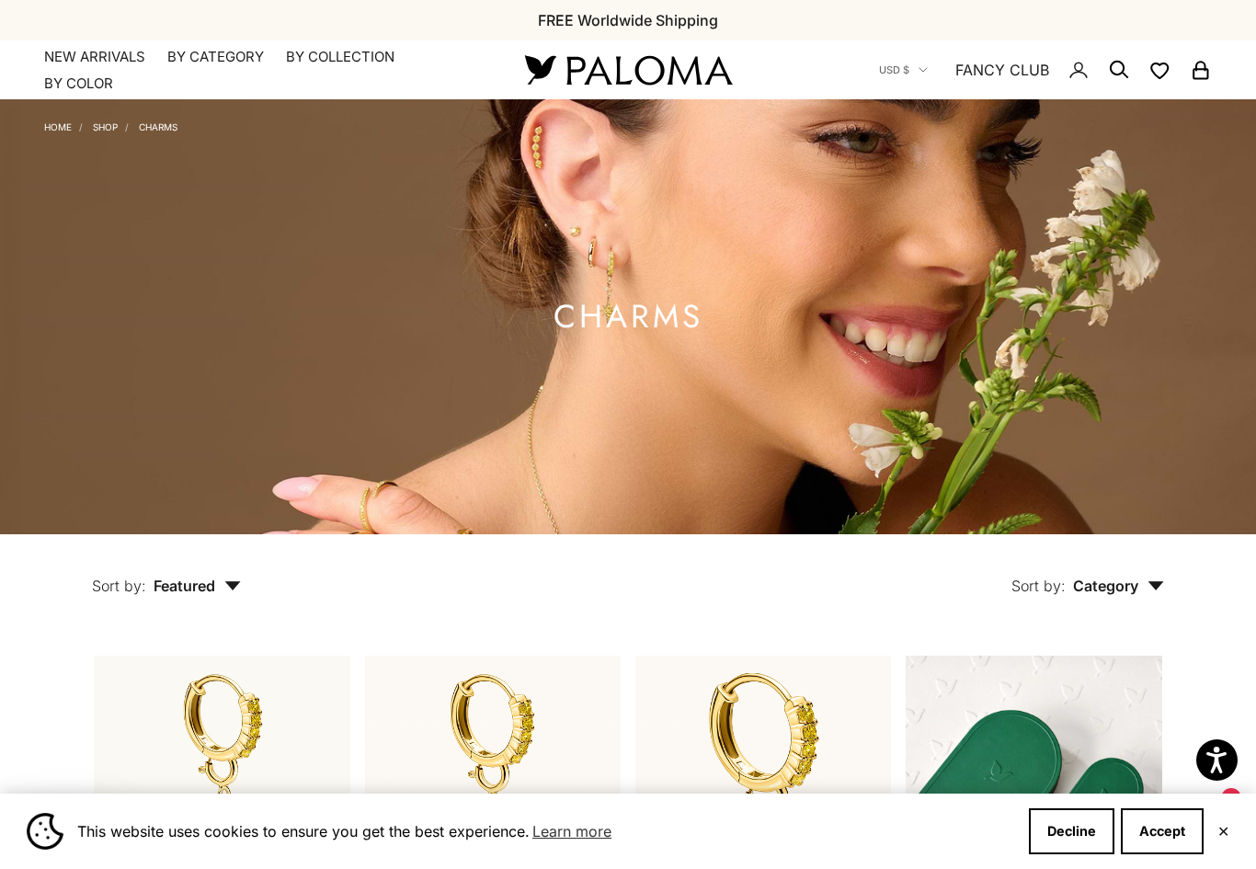
click at [681, 68] on img at bounding box center [628, 70] width 221 height 39
